Goal: Find specific page/section: Find specific page/section

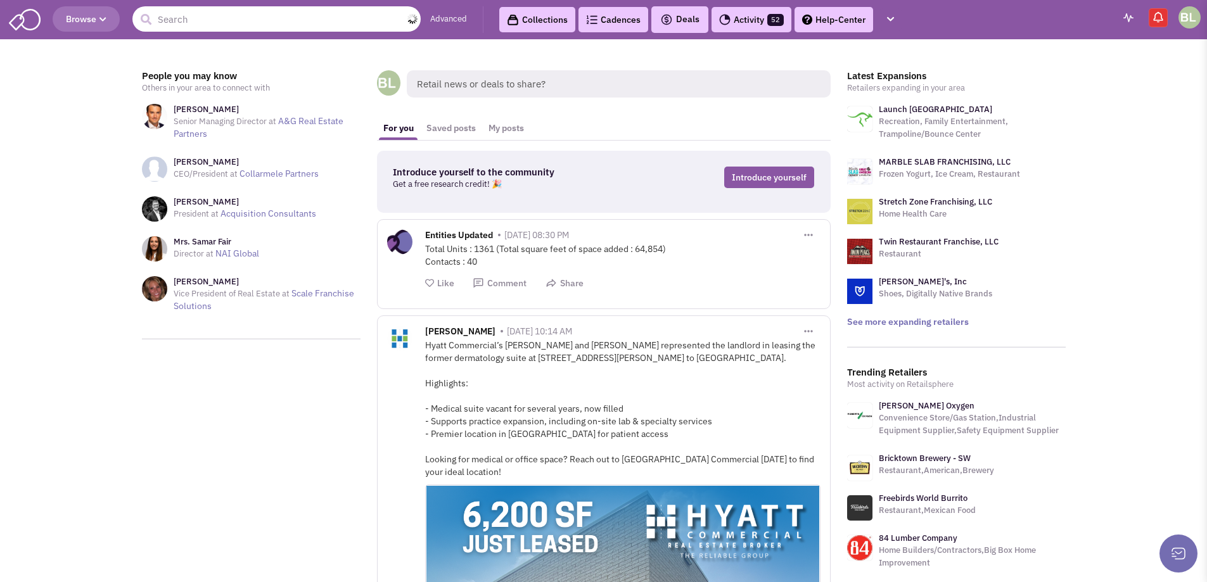
click at [187, 20] on input "text" at bounding box center [276, 18] width 288 height 25
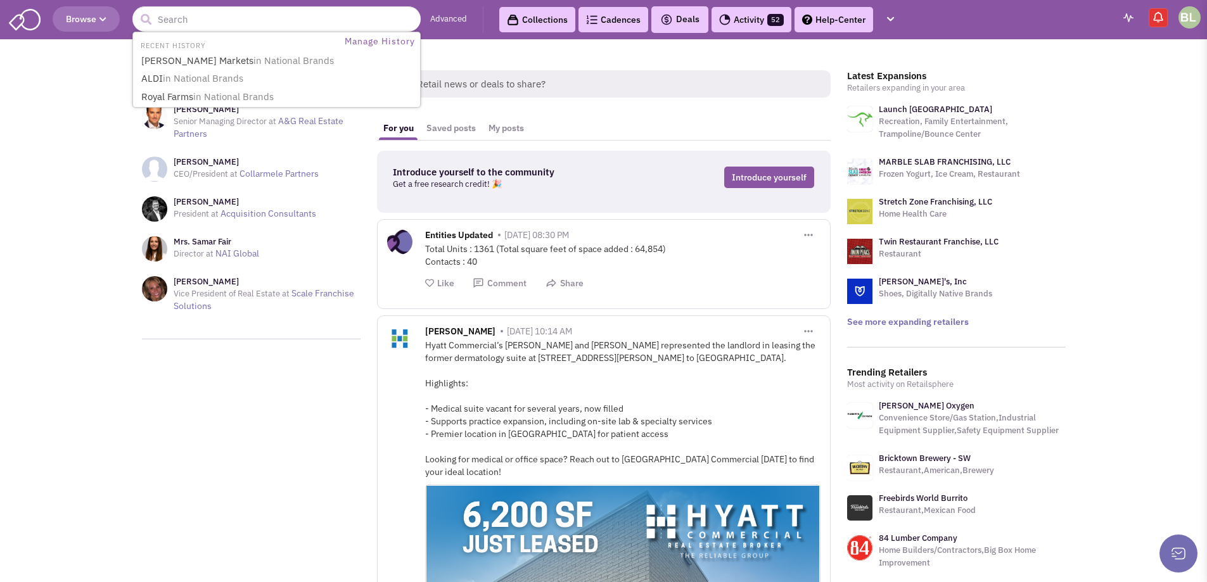
drag, startPoint x: 27, startPoint y: 261, endPoint x: 32, endPoint y: 250, distance: 12.2
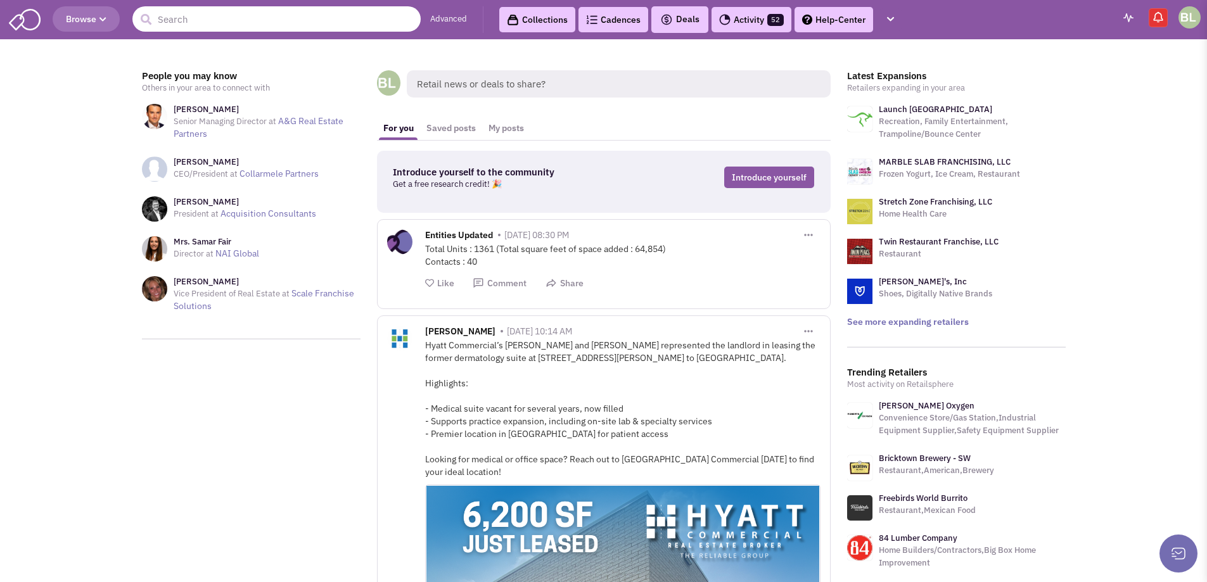
click at [238, 20] on input "text" at bounding box center [276, 18] width 288 height 25
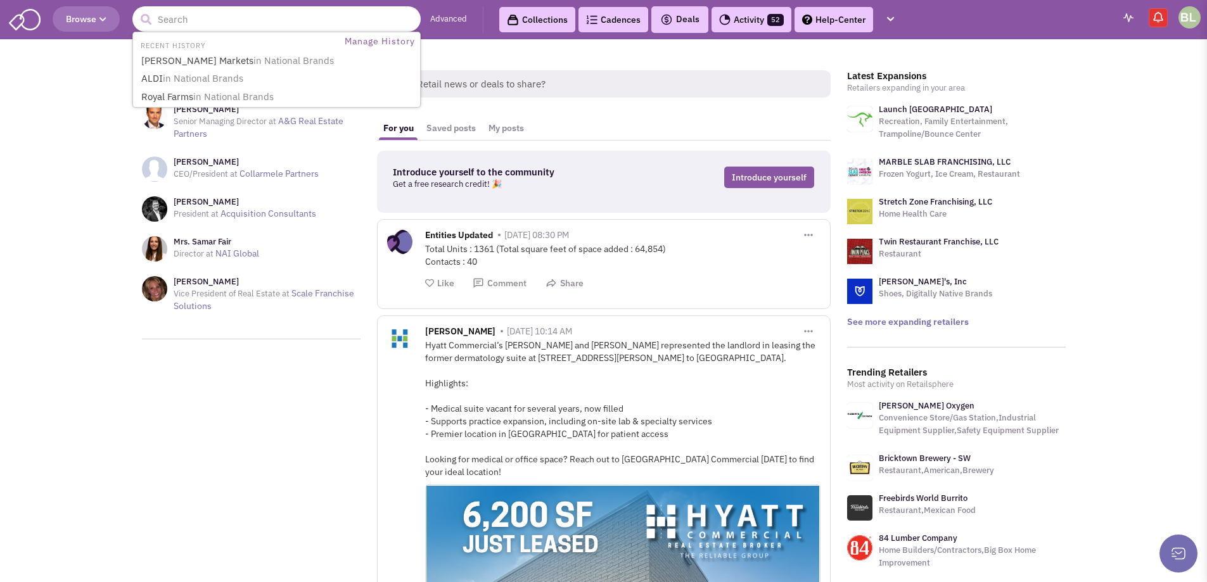
paste input "Winmark"
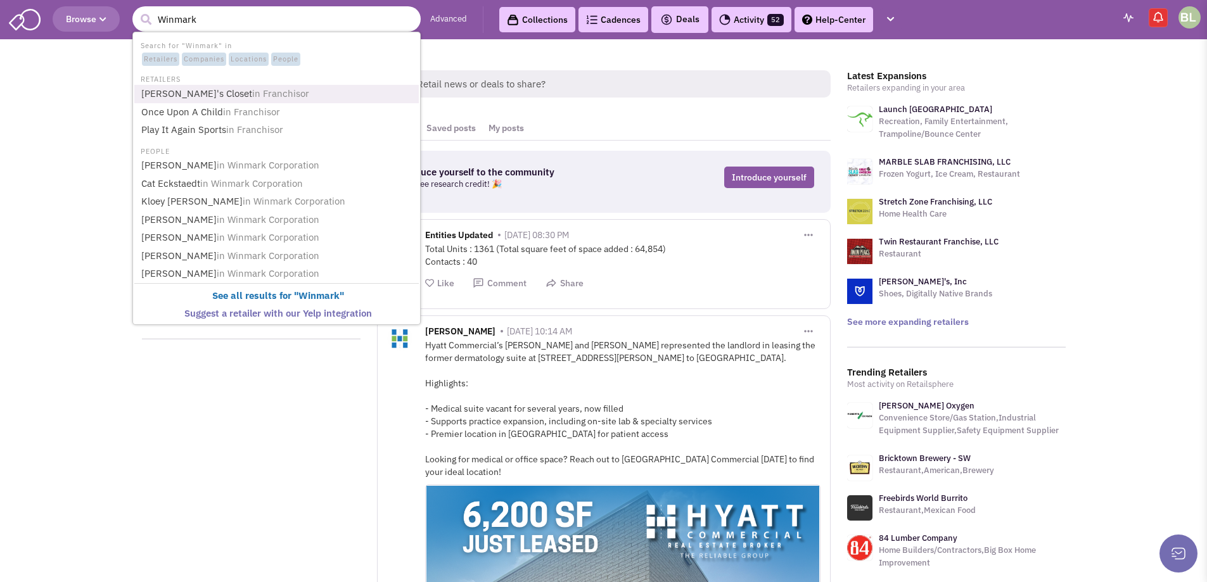
type input "[PERSON_NAME]'s Closet"
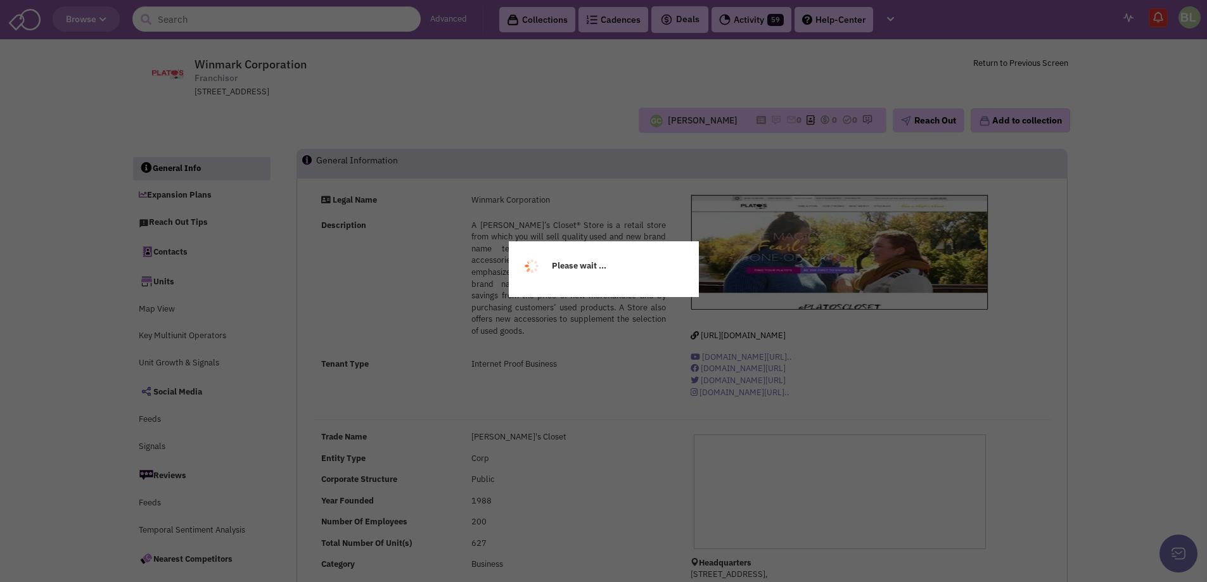
select select
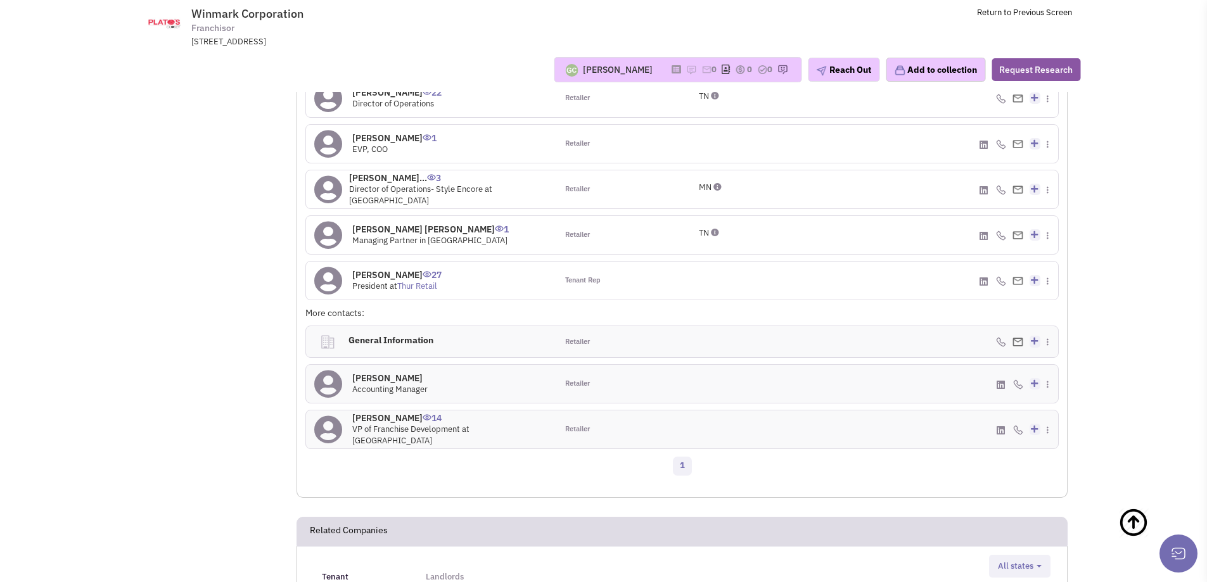
scroll to position [1205, 0]
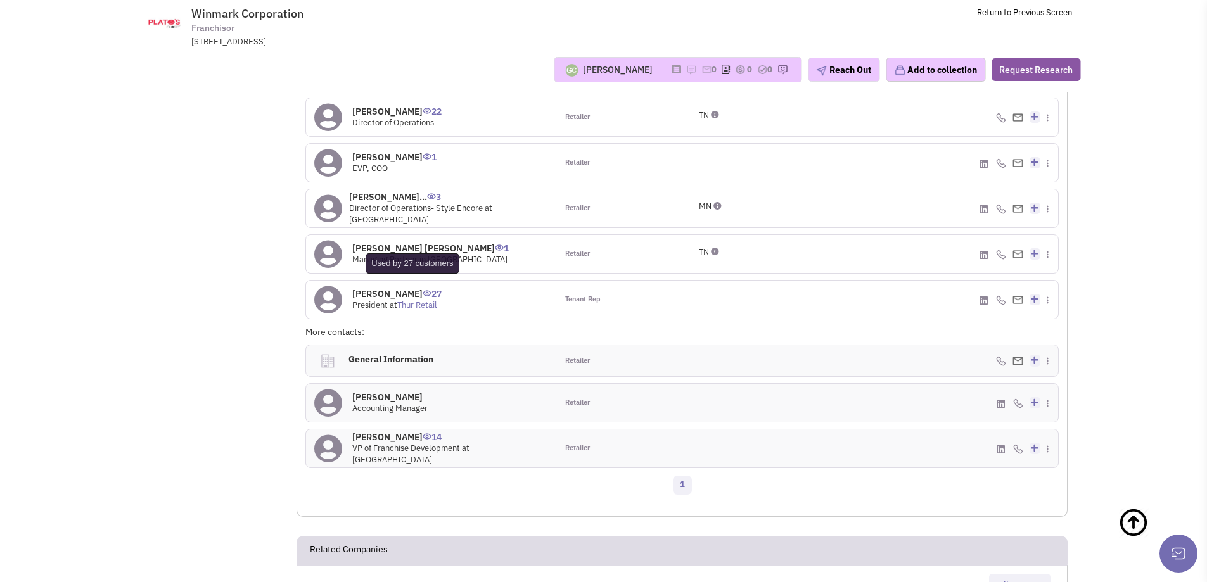
click at [423, 291] on img at bounding box center [427, 293] width 9 height 6
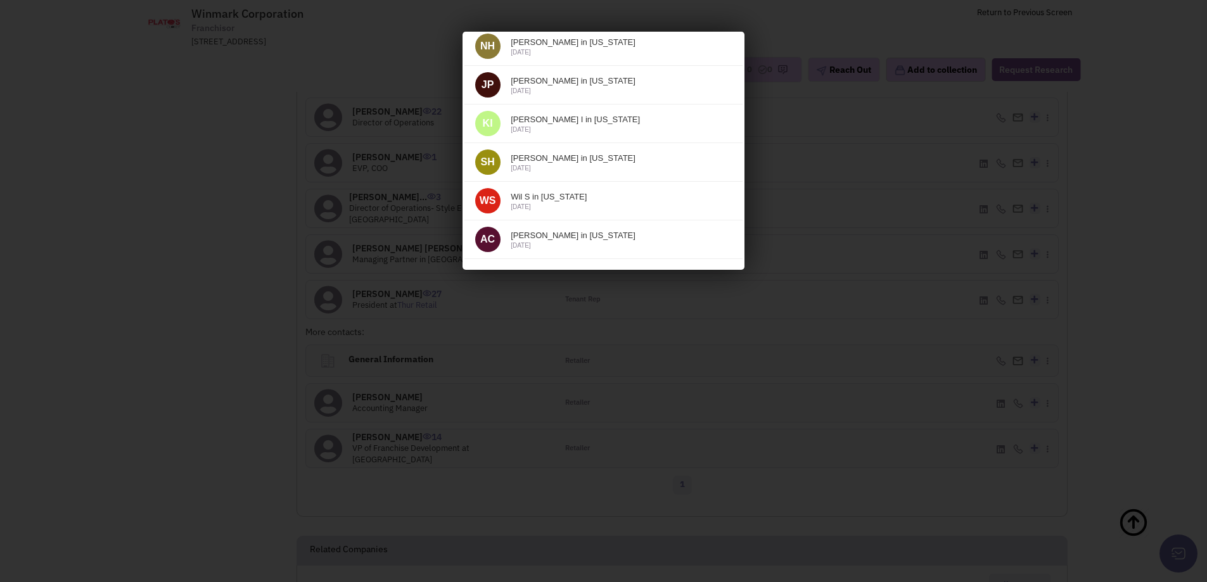
scroll to position [296, 0]
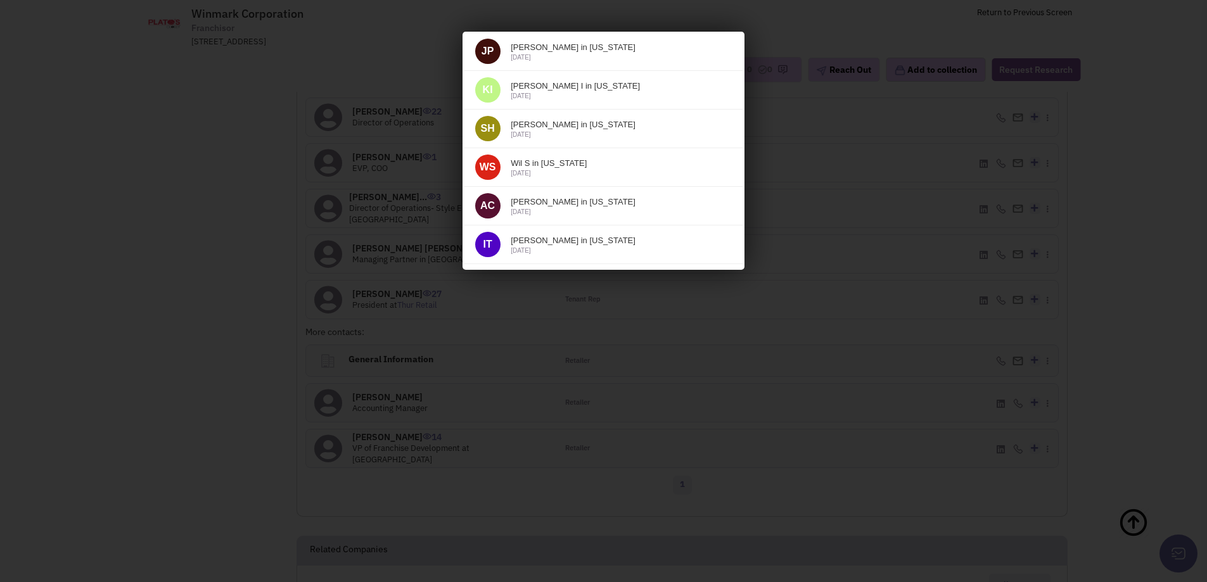
click at [209, 274] on div at bounding box center [603, 291] width 1207 height 582
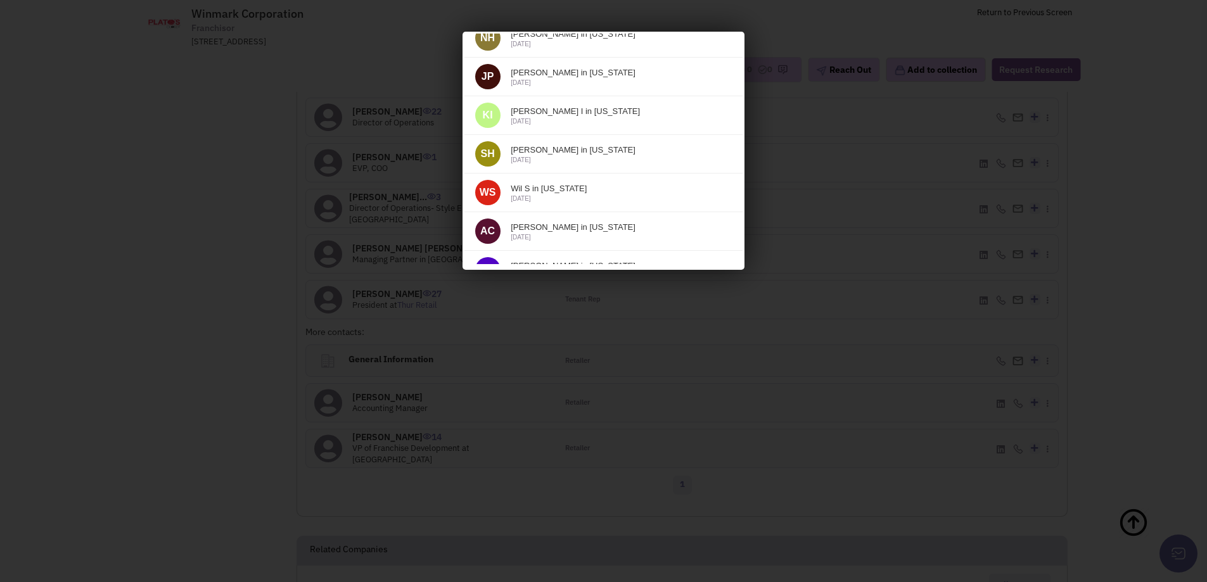
click at [216, 196] on div at bounding box center [603, 291] width 1207 height 582
click at [582, 432] on div at bounding box center [603, 291] width 1207 height 582
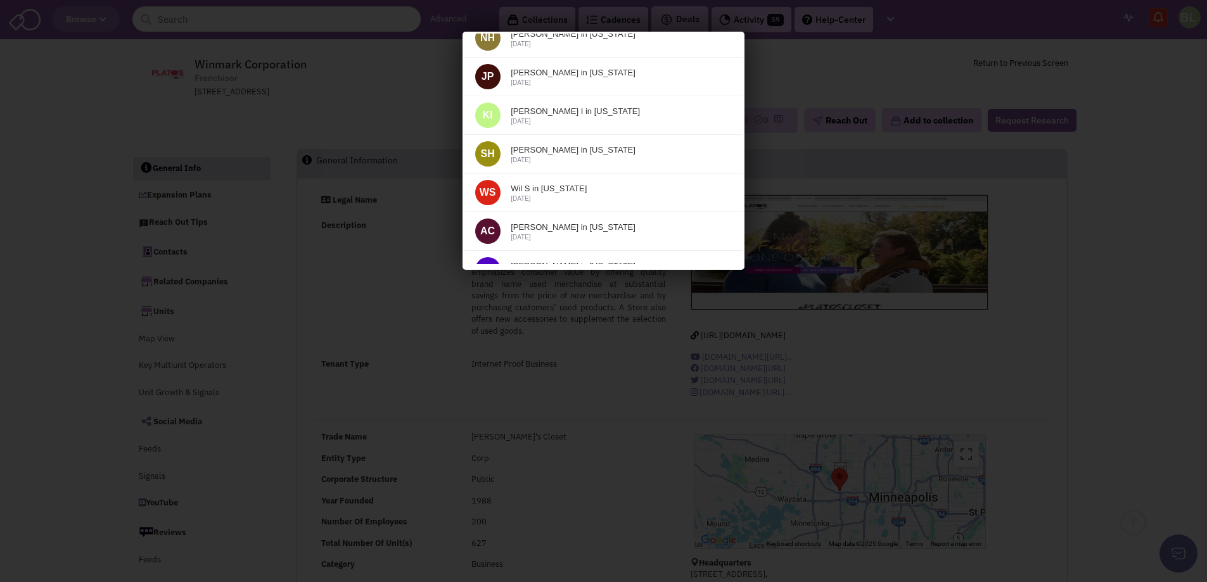
click at [463, 175] on iframe at bounding box center [604, 149] width 282 height 234
click at [370, 172] on div at bounding box center [603, 291] width 1207 height 582
click at [367, 137] on div at bounding box center [603, 291] width 1207 height 582
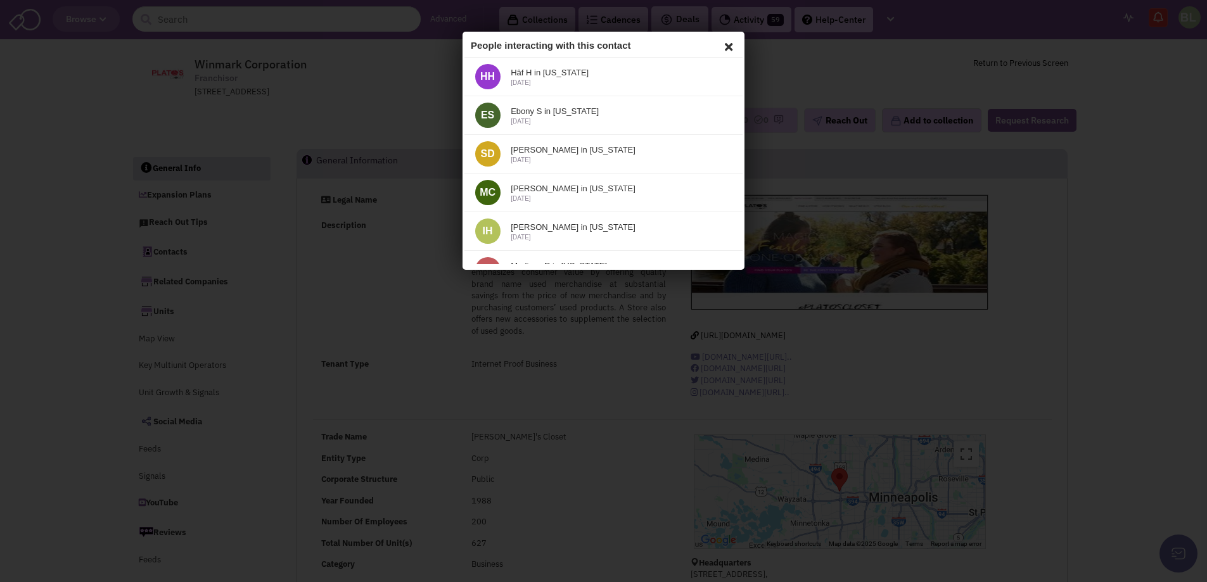
drag, startPoint x: 733, startPoint y: 174, endPoint x: 1208, endPoint y: 70, distance: 485.9
click at [719, 43] on icon at bounding box center [726, 44] width 15 height 19
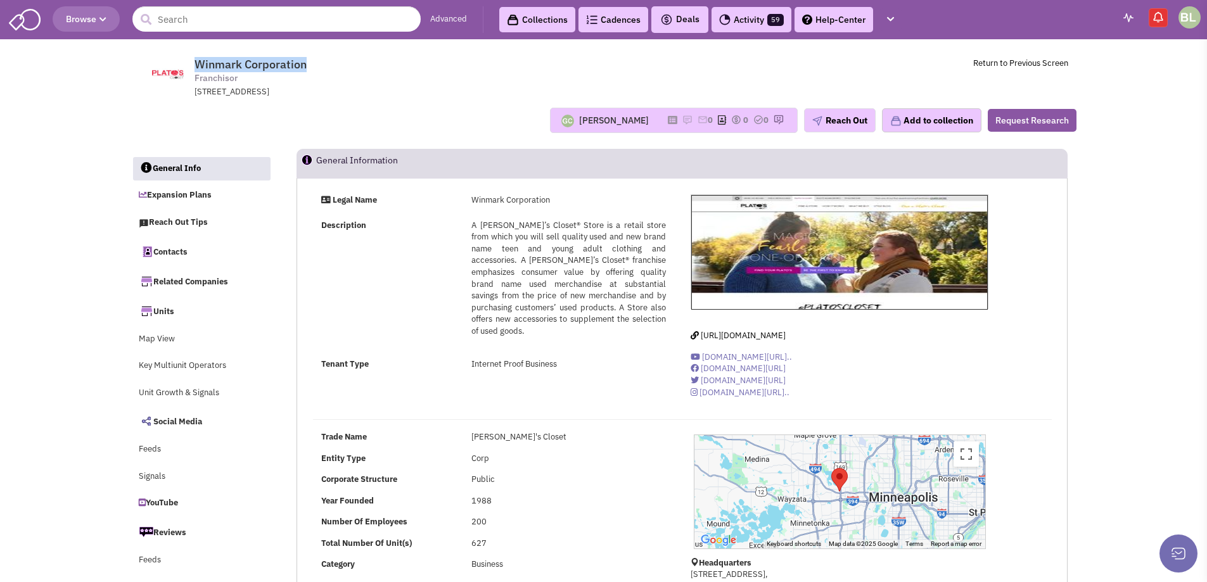
drag, startPoint x: 328, startPoint y: 66, endPoint x: 196, endPoint y: 59, distance: 131.4
click at [208, 59] on span "Winmark Corporation Franchisor 605 Highway 169 N., Suite 400, Minneapolis, MN, …" at bounding box center [367, 78] width 318 height 41
copy span "Winmark Corporation"
